Goal: Communication & Community: Answer question/provide support

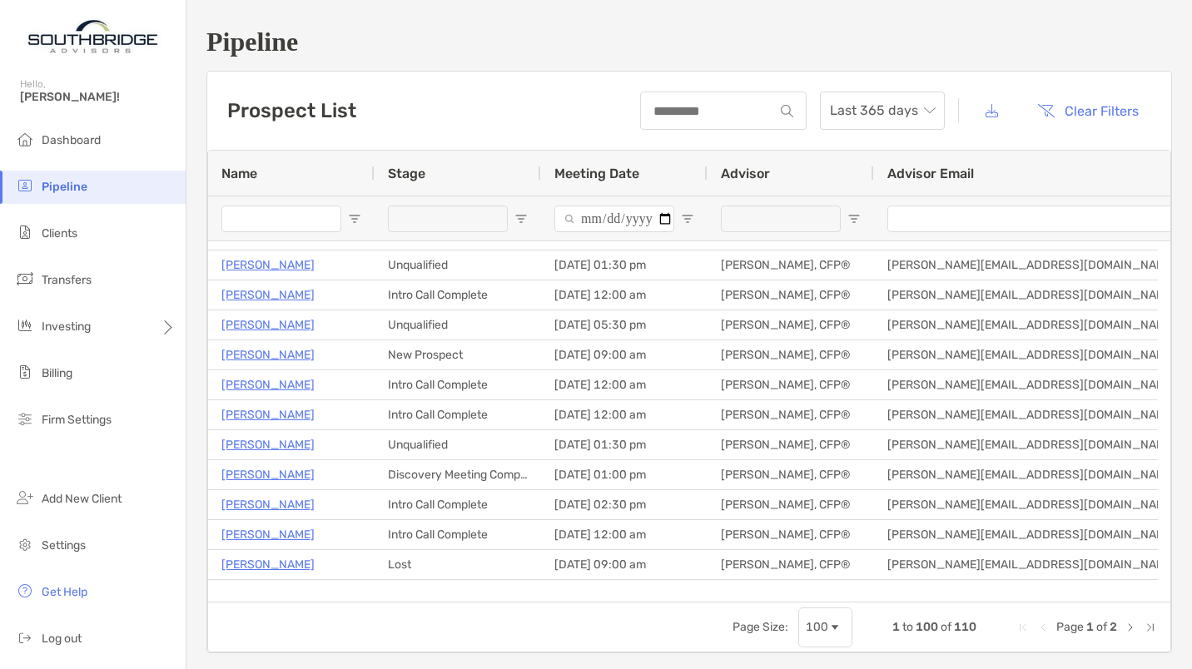
scroll to position [145, 0]
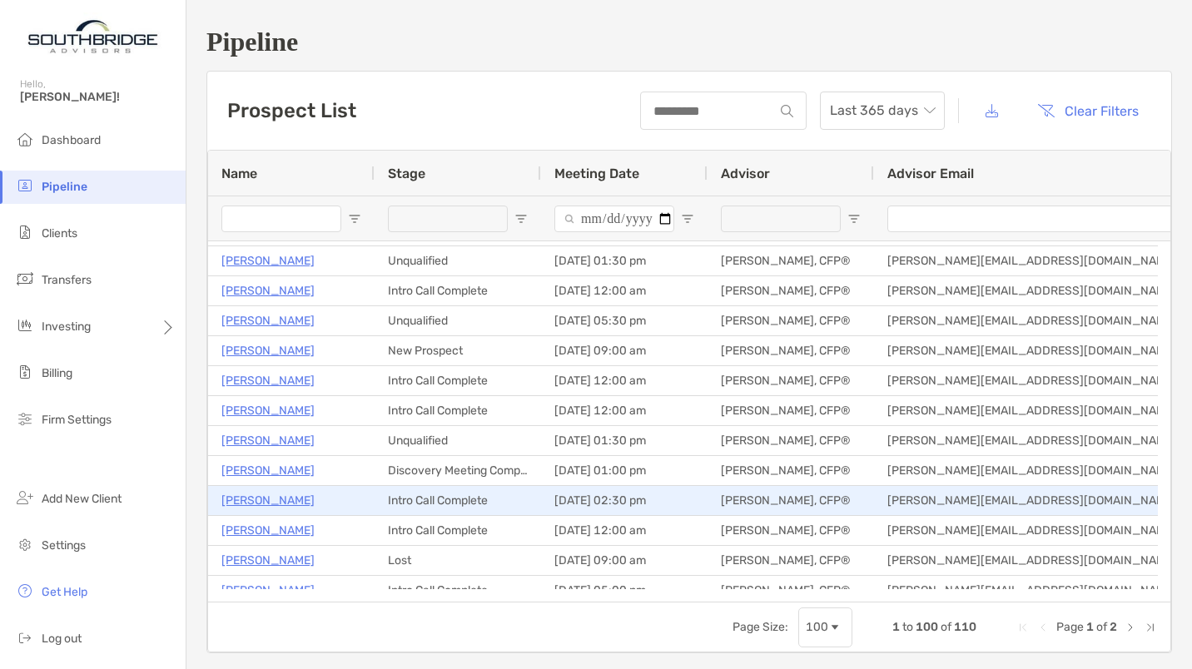
click at [284, 498] on p "[PERSON_NAME]" at bounding box center [267, 500] width 93 height 21
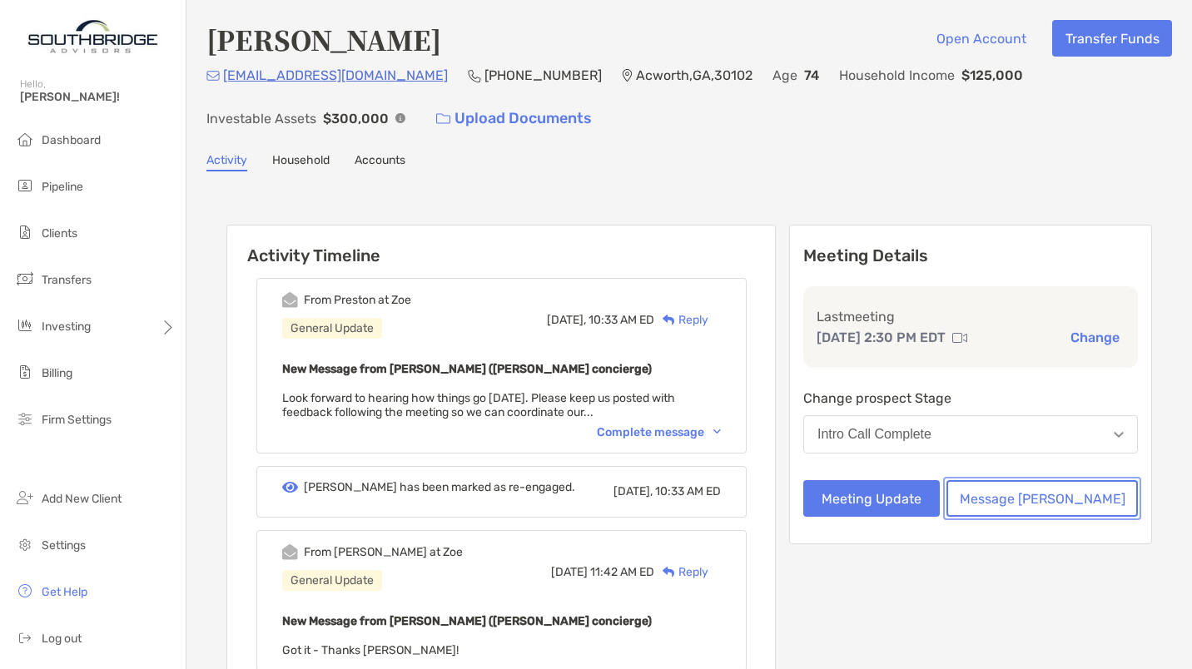
click at [1032, 495] on button "Message [PERSON_NAME]" at bounding box center [1043, 498] width 192 height 37
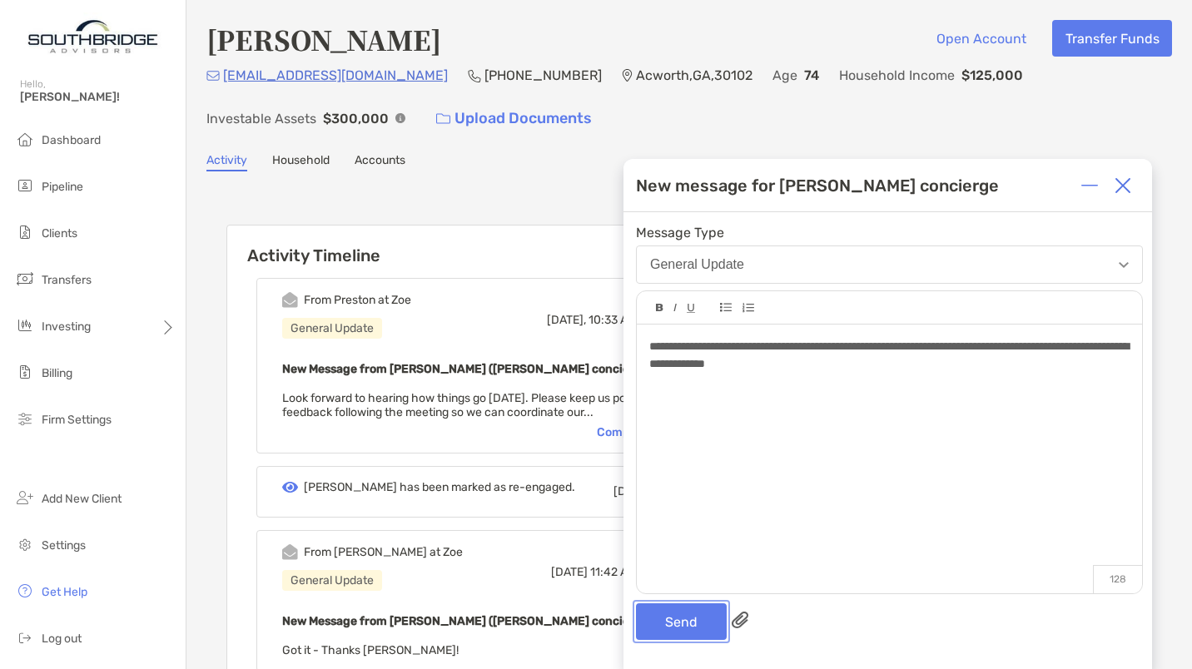
click at [686, 623] on button "Send" at bounding box center [681, 622] width 91 height 37
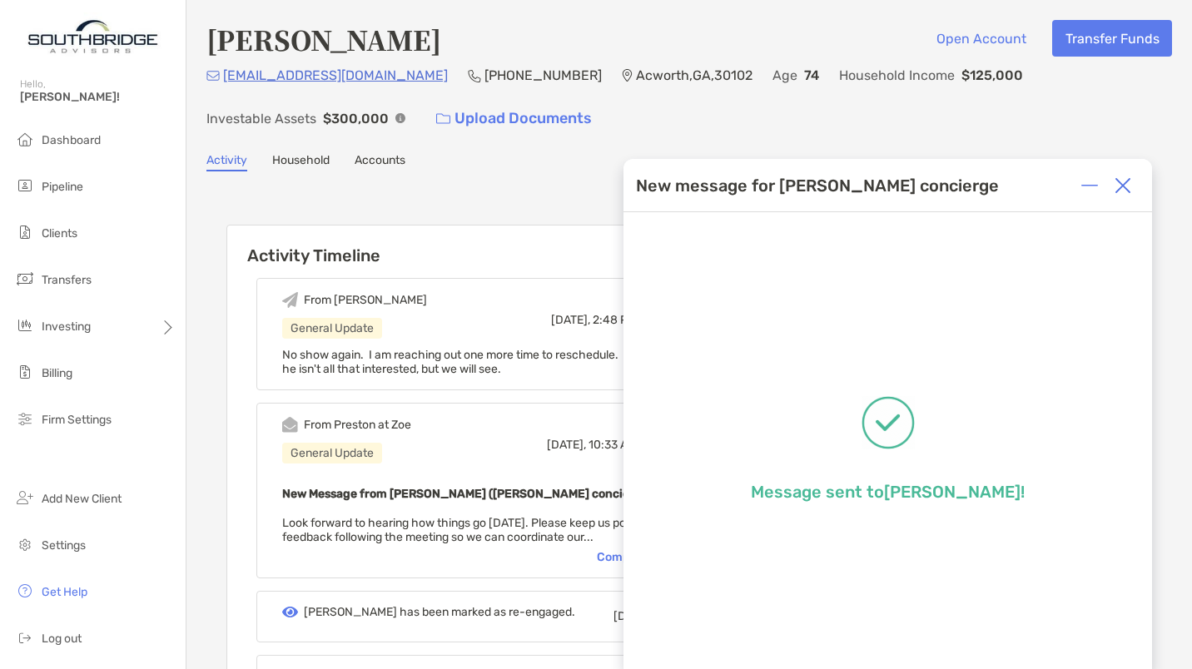
click at [1131, 181] on img at bounding box center [1123, 185] width 17 height 17
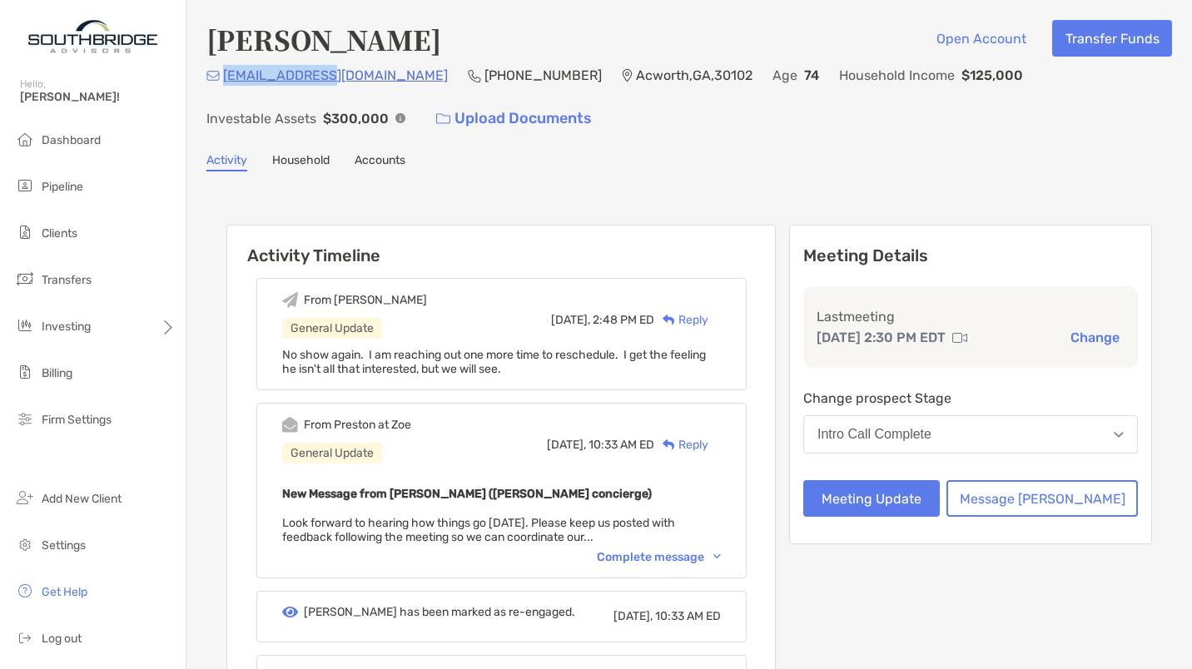
drag, startPoint x: 318, startPoint y: 79, endPoint x: 225, endPoint y: 82, distance: 93.3
click at [225, 82] on p "[EMAIL_ADDRESS][DOMAIN_NAME]" at bounding box center [335, 75] width 225 height 21
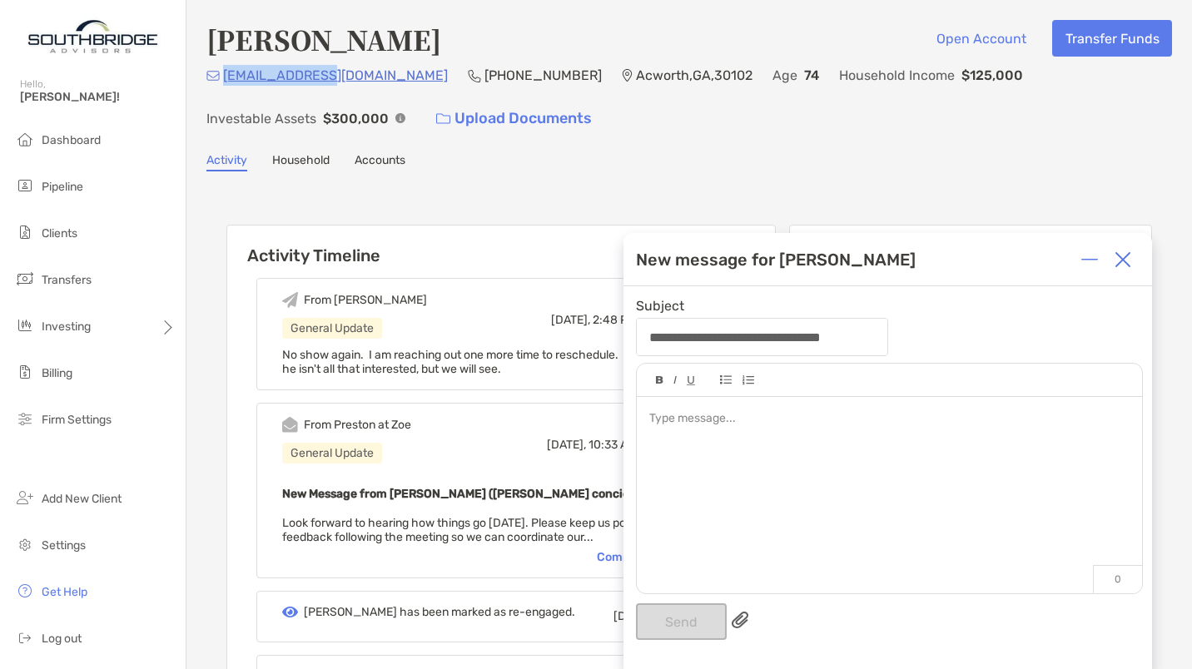
drag, startPoint x: 327, startPoint y: 84, endPoint x: 224, endPoint y: 77, distance: 103.5
click at [224, 77] on div "[EMAIL_ADDRESS][DOMAIN_NAME] [PHONE_NUMBER] [GEOGRAPHIC_DATA] Age [DEMOGRAPHIC_…" at bounding box center [689, 101] width 966 height 72
copy p "[EMAIL_ADDRESS][DOMAIN_NAME]"
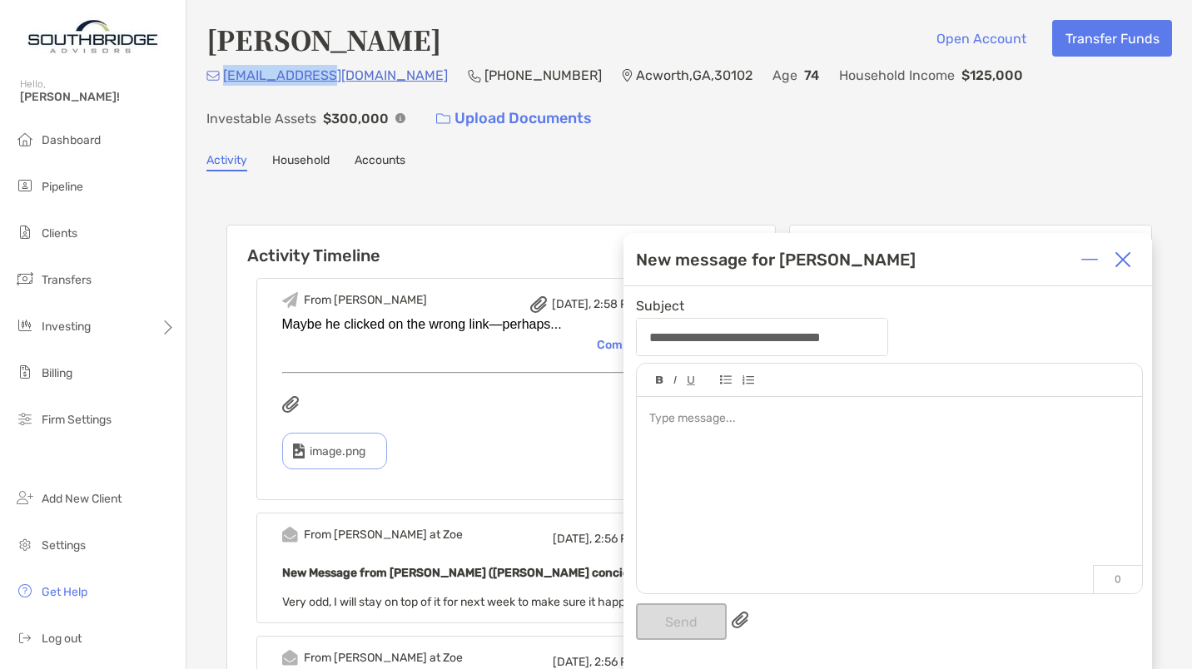
click at [1126, 260] on img at bounding box center [1123, 259] width 17 height 17
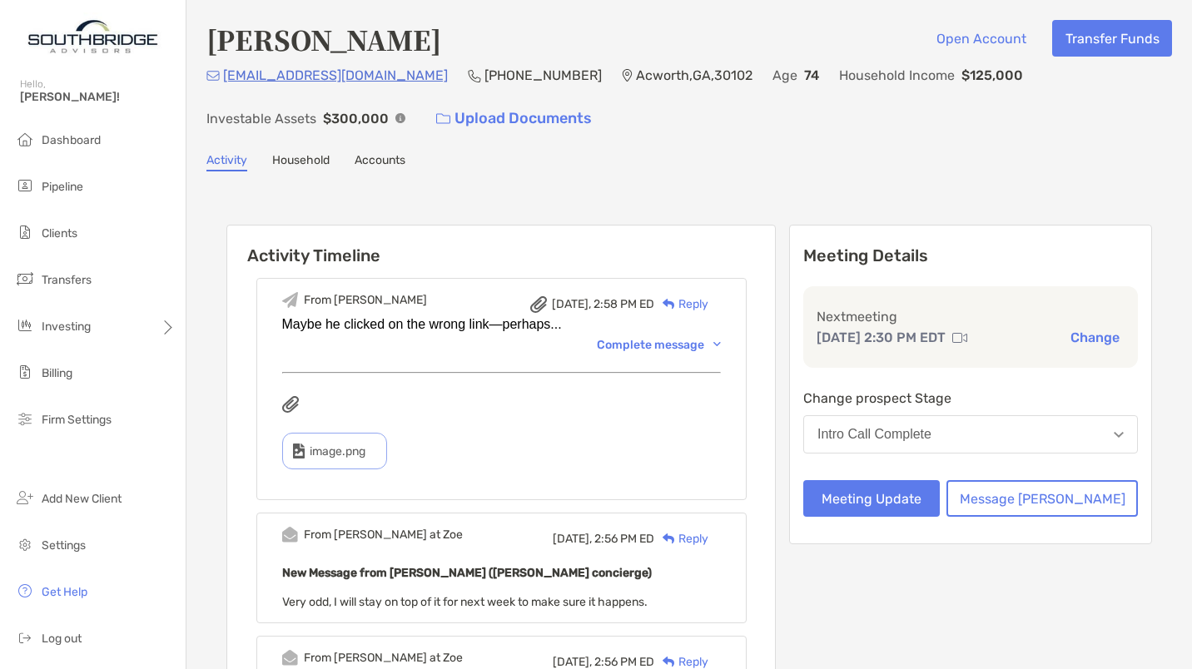
click at [709, 301] on div "Reply" at bounding box center [681, 304] width 54 height 17
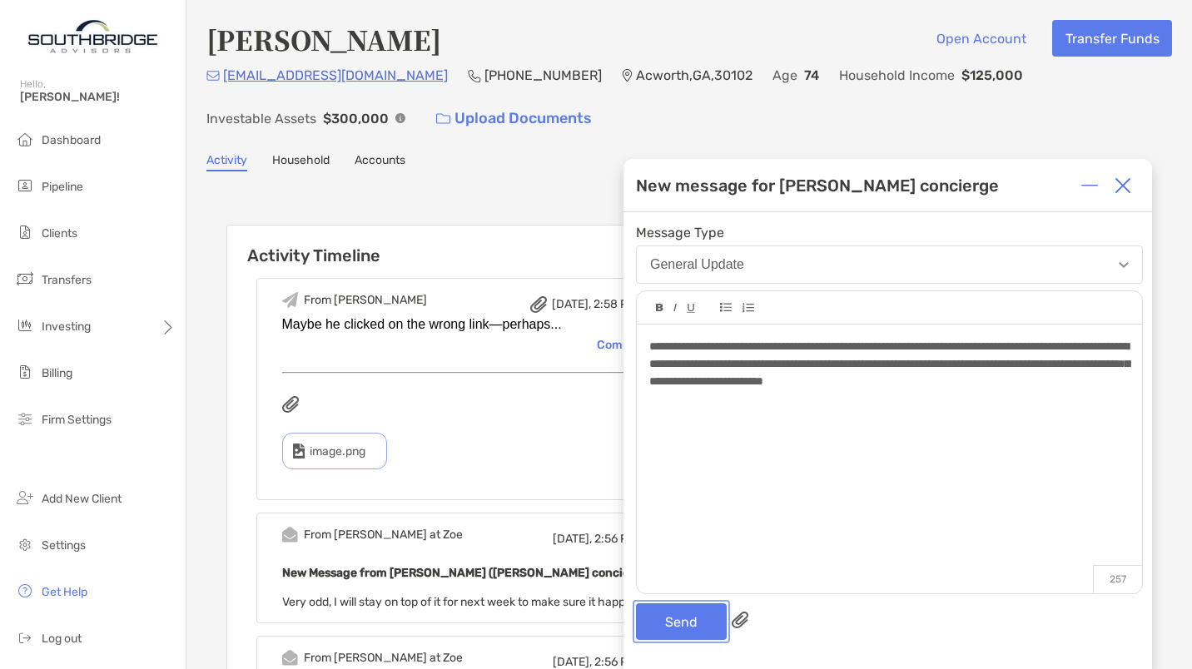
click at [689, 618] on button "Send" at bounding box center [681, 622] width 91 height 37
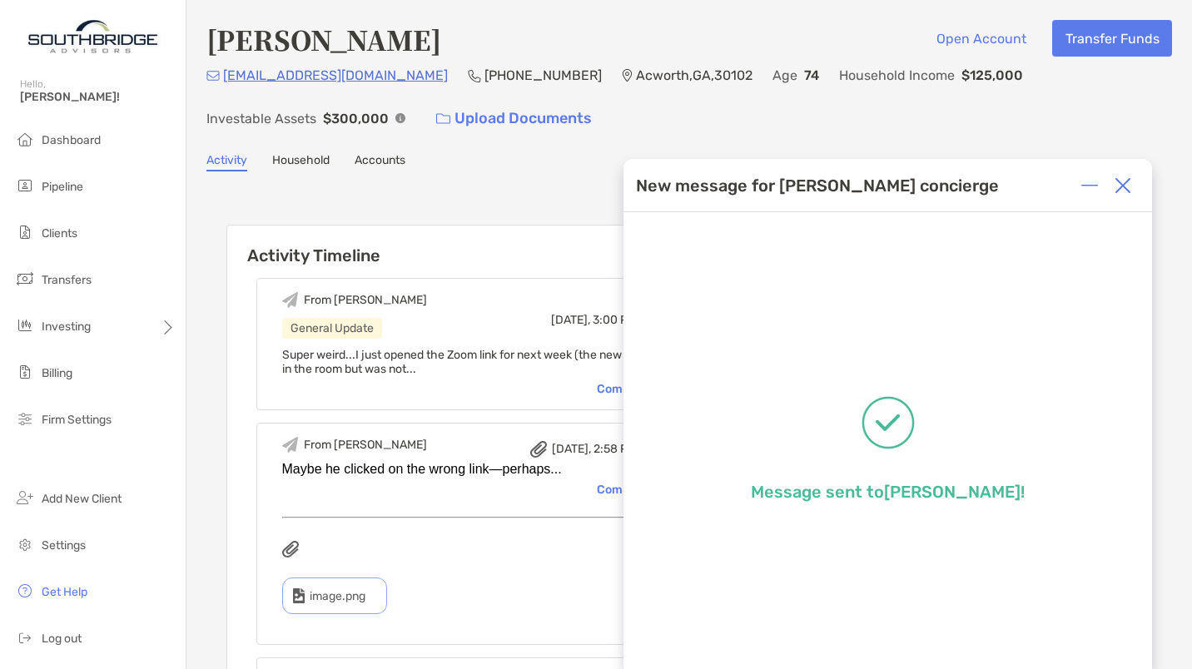
click at [1127, 183] on img at bounding box center [1123, 185] width 17 height 17
